Goal: Find contact information: Find contact information

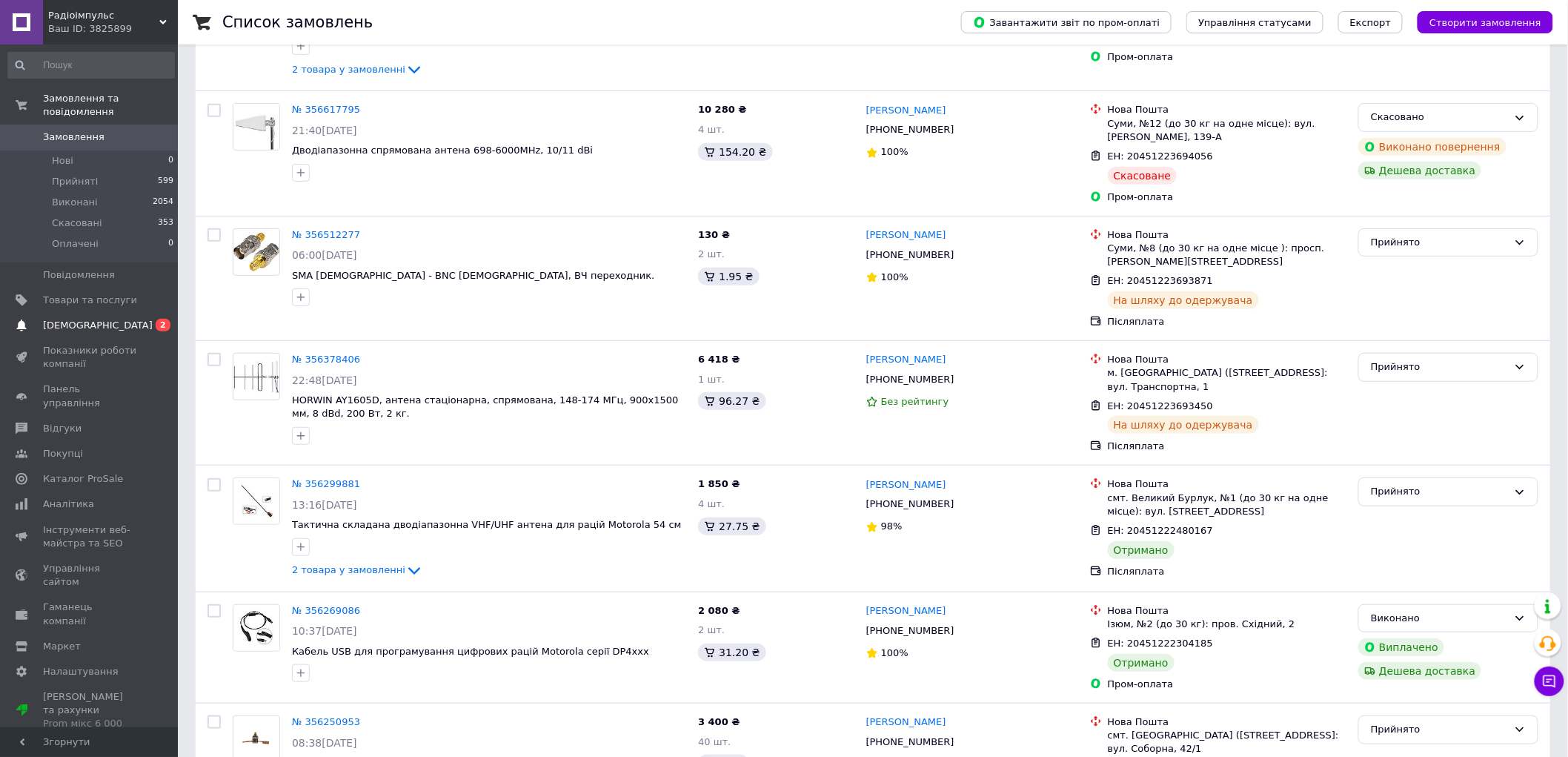
scroll to position [247, 0]
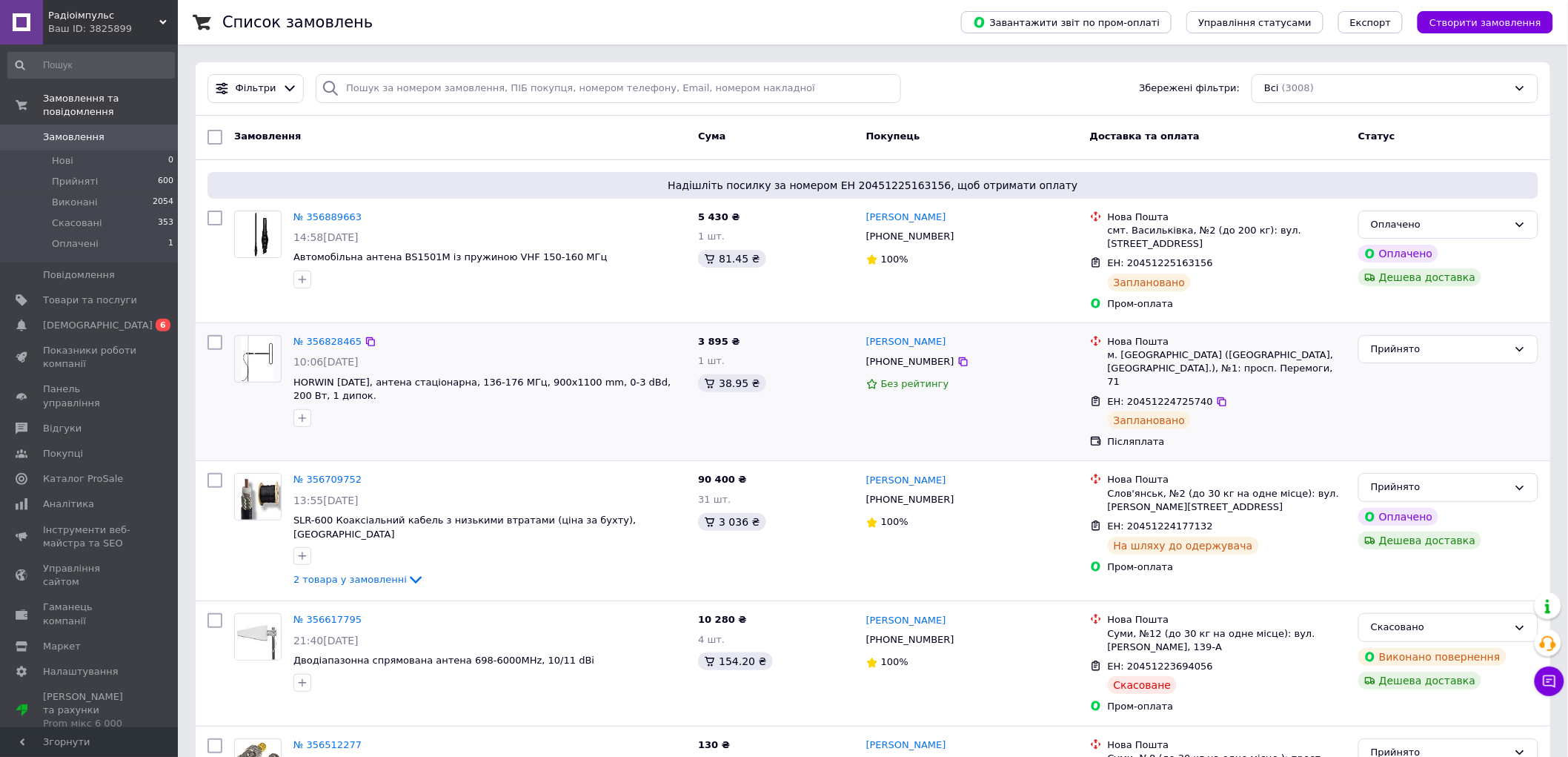
click at [897, 352] on div "[PHONE_NUMBER]" at bounding box center [910, 361] width 94 height 19
copy div "380668308052"
